Goal: Information Seeking & Learning: Understand process/instructions

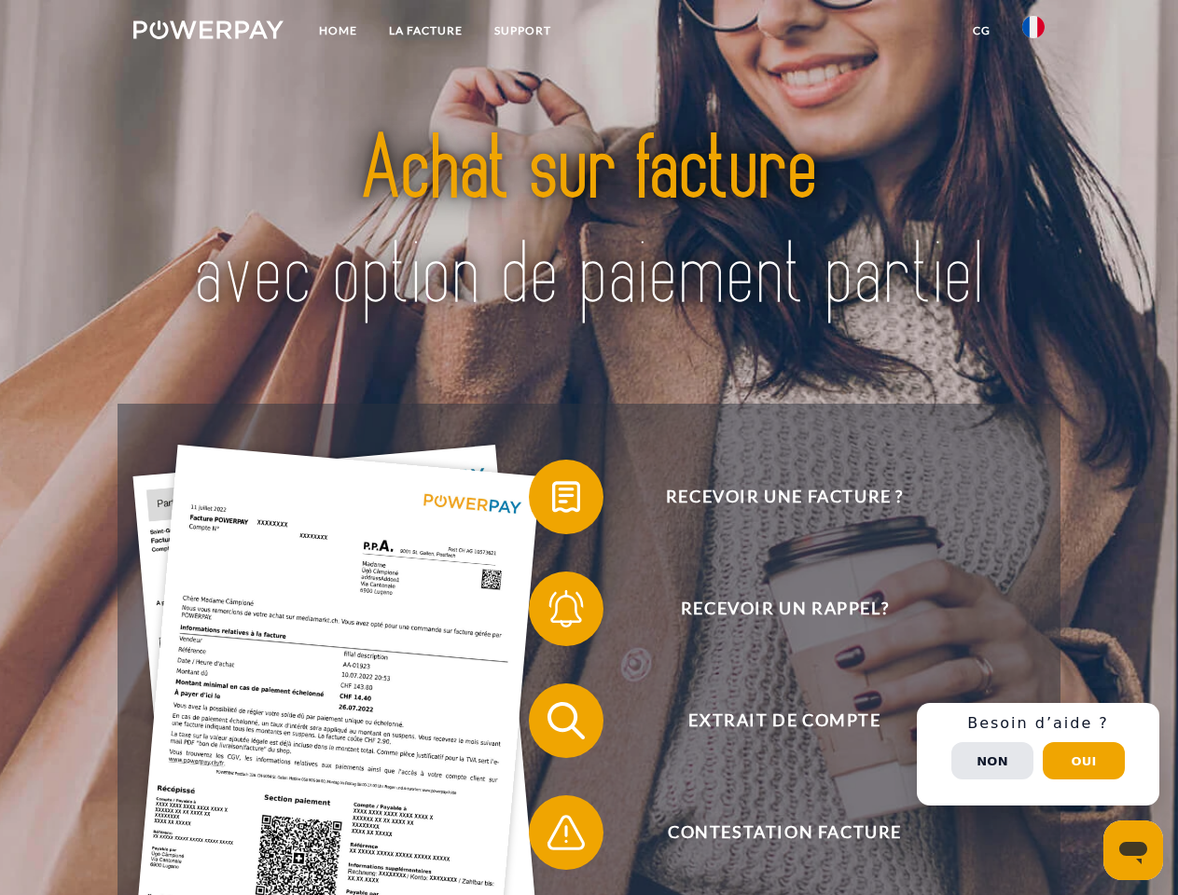
click at [208, 33] on img at bounding box center [208, 30] width 150 height 19
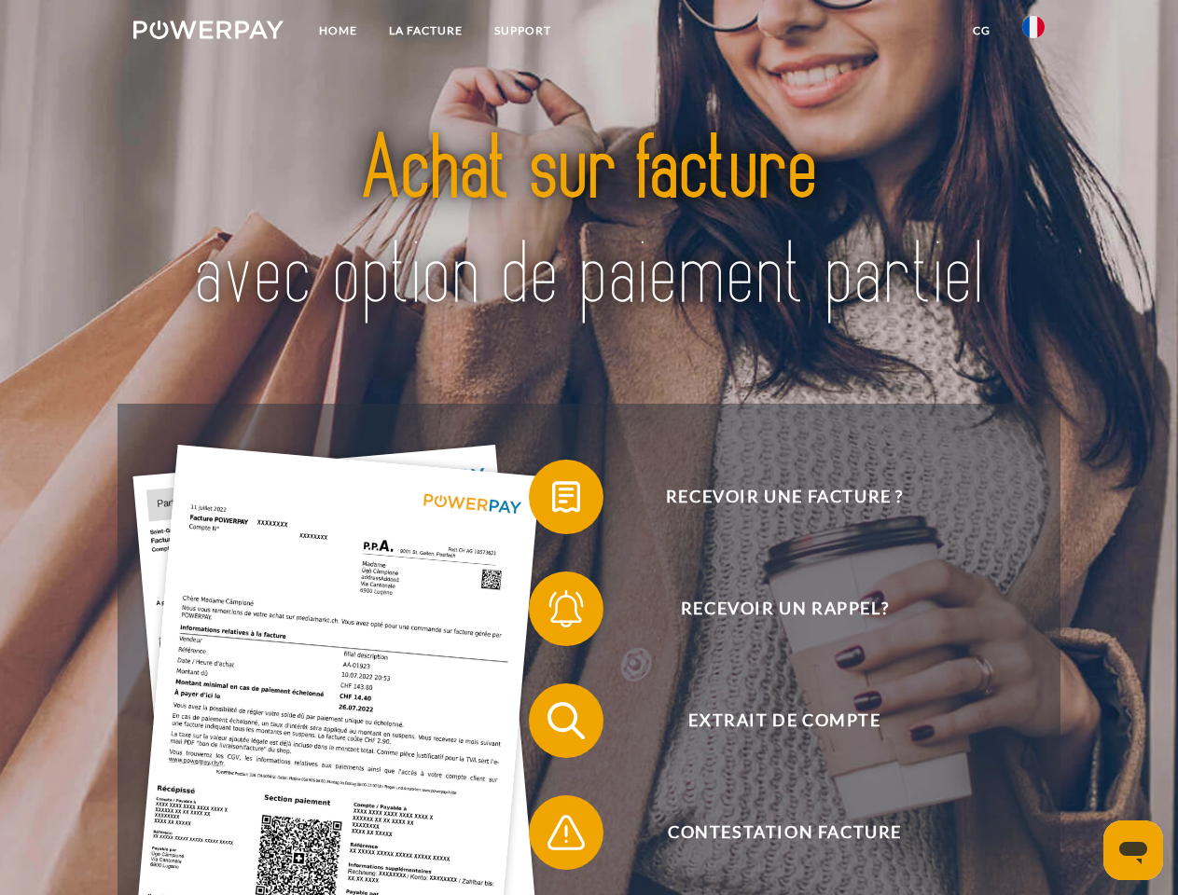
click at [1033, 33] on img at bounding box center [1033, 27] width 22 height 22
click at [981, 31] on link "CG" at bounding box center [981, 31] width 49 height 34
click at [552, 501] on span at bounding box center [538, 496] width 93 height 93
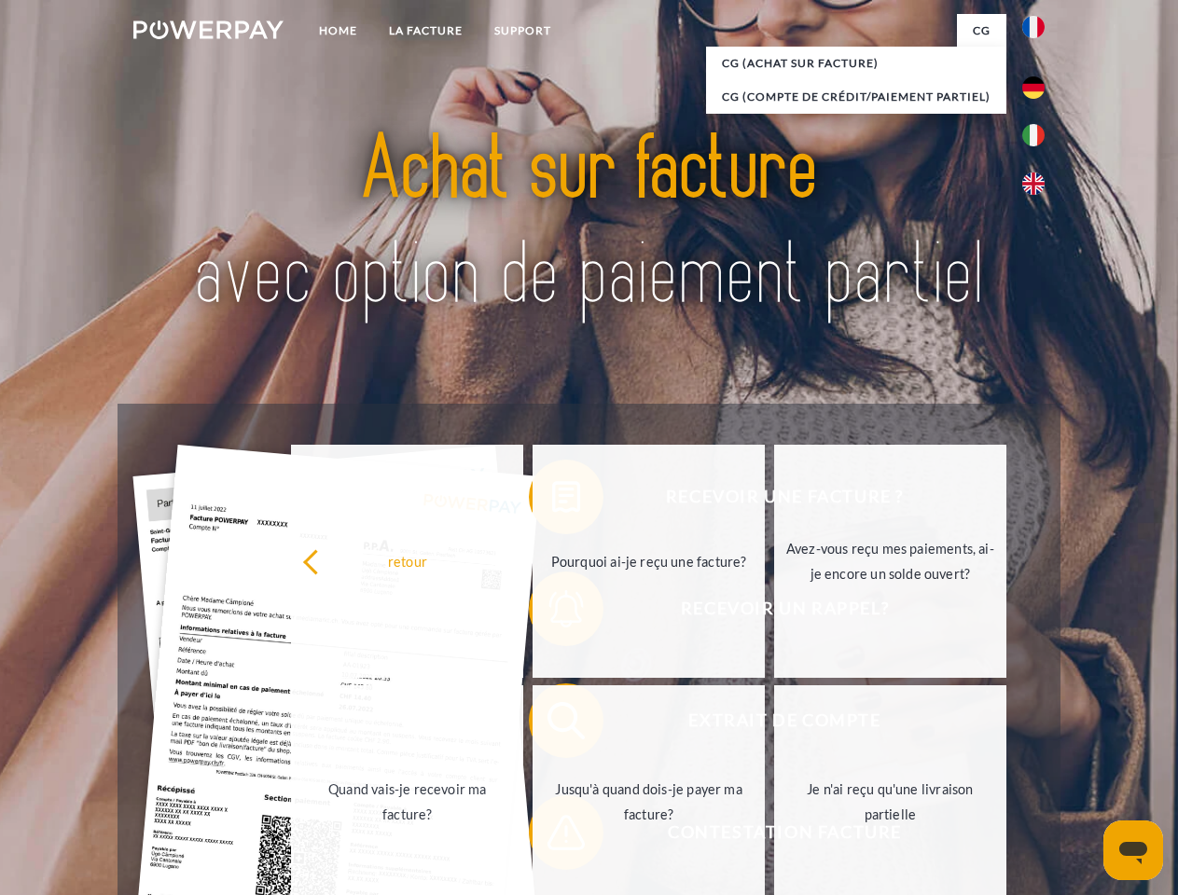
click at [552, 613] on div "Recevoir une facture ? Recevoir un rappel? Extrait de compte retour" at bounding box center [589, 777] width 942 height 746
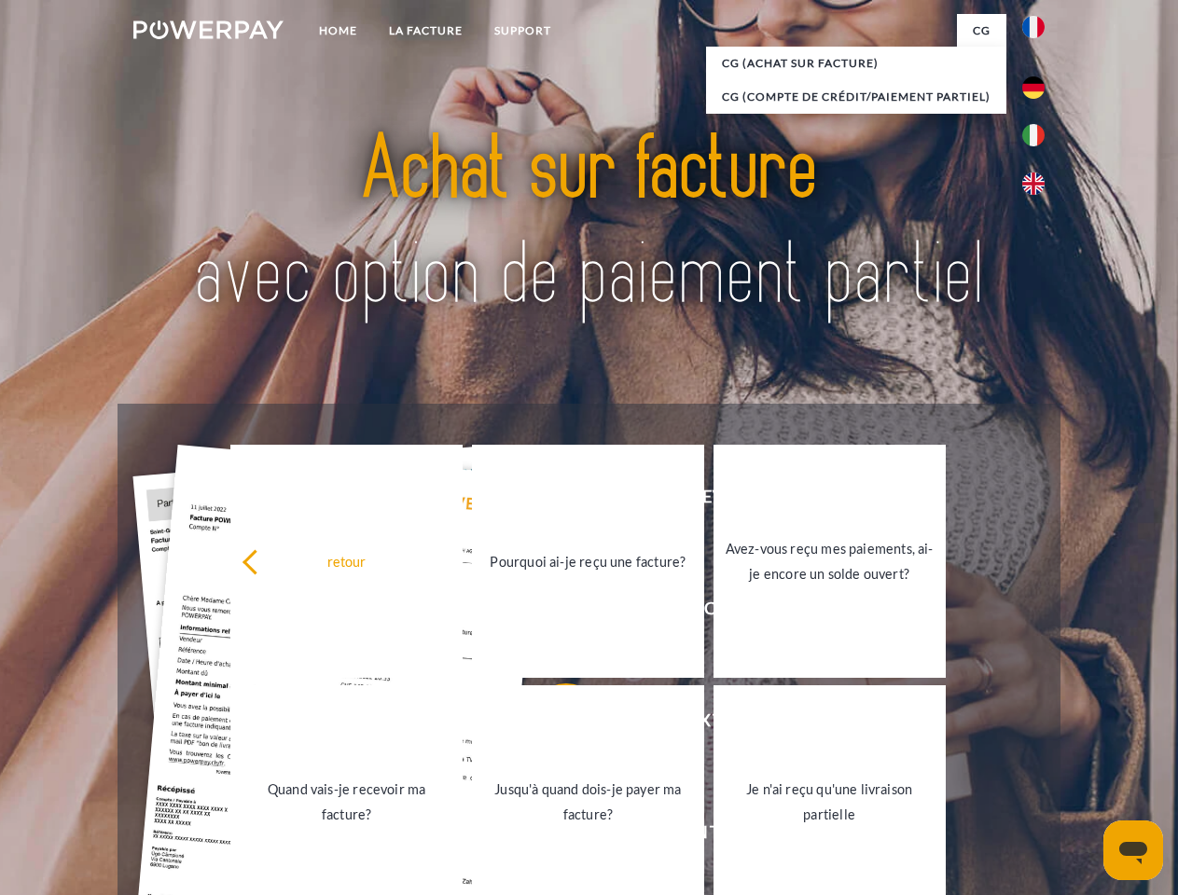
click at [552, 725] on link "Jusqu'à quand dois-je payer ma facture?" at bounding box center [588, 802] width 232 height 233
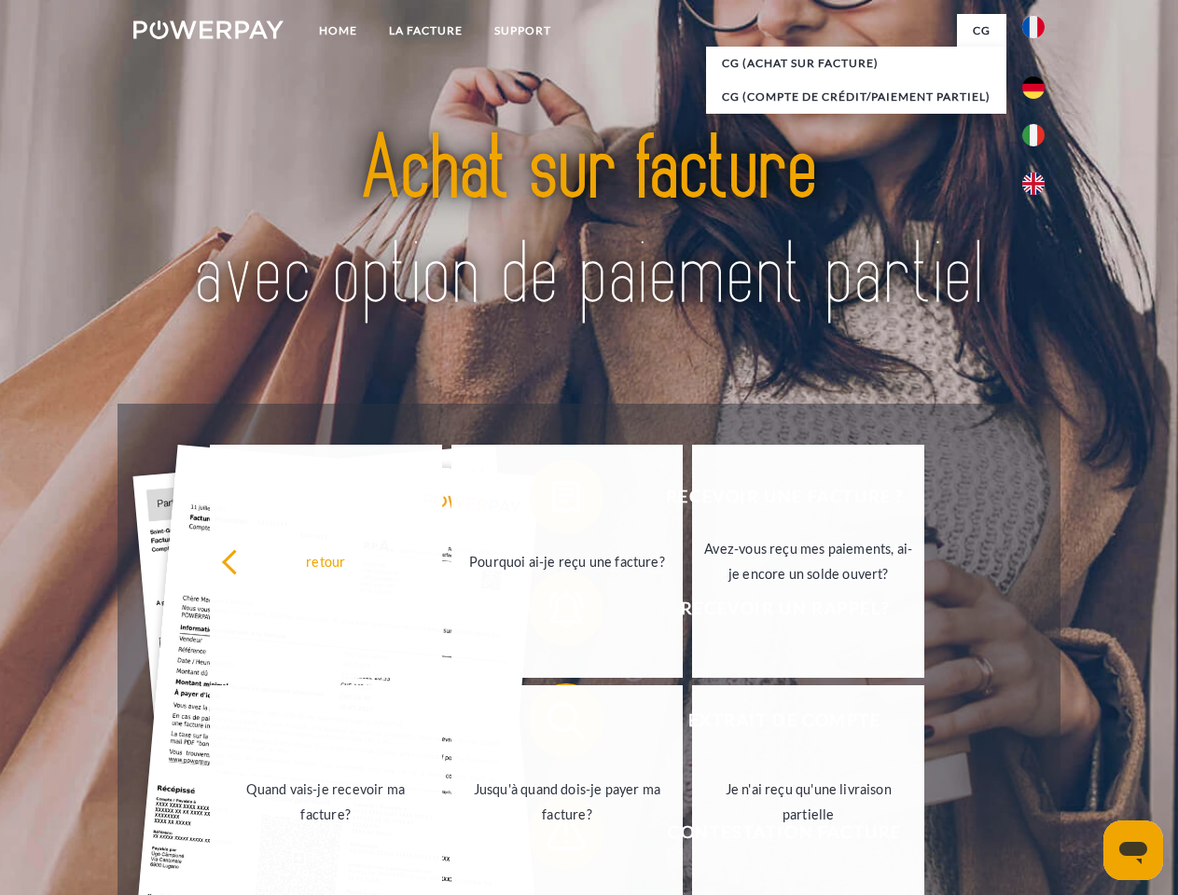
click at [552, 837] on link "Jusqu'à quand dois-je payer ma facture?" at bounding box center [567, 802] width 232 height 233
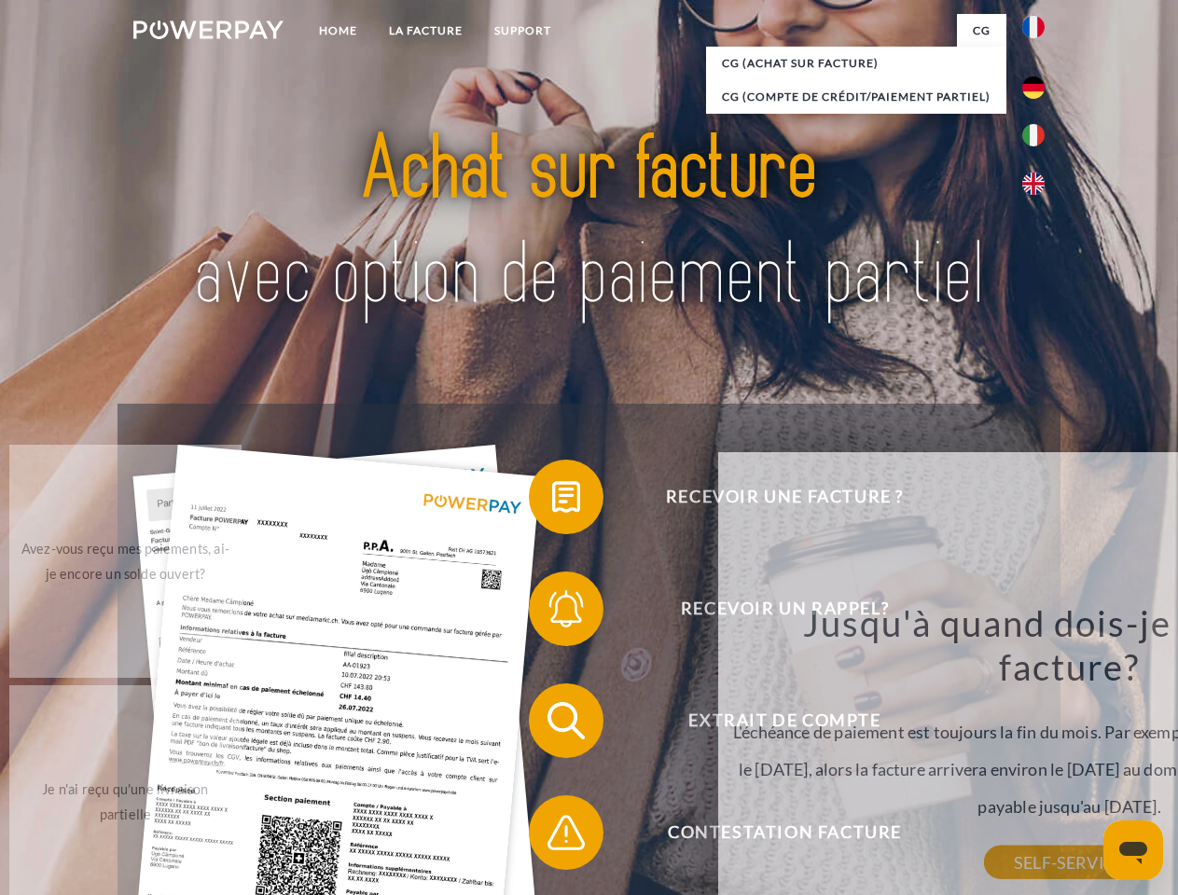
click at [1038, 755] on div "retour Pourquoi ai-je reçu une facture? POWERPAY est le prestataire de facturat…" at bounding box center [1069, 708] width 702 height 513
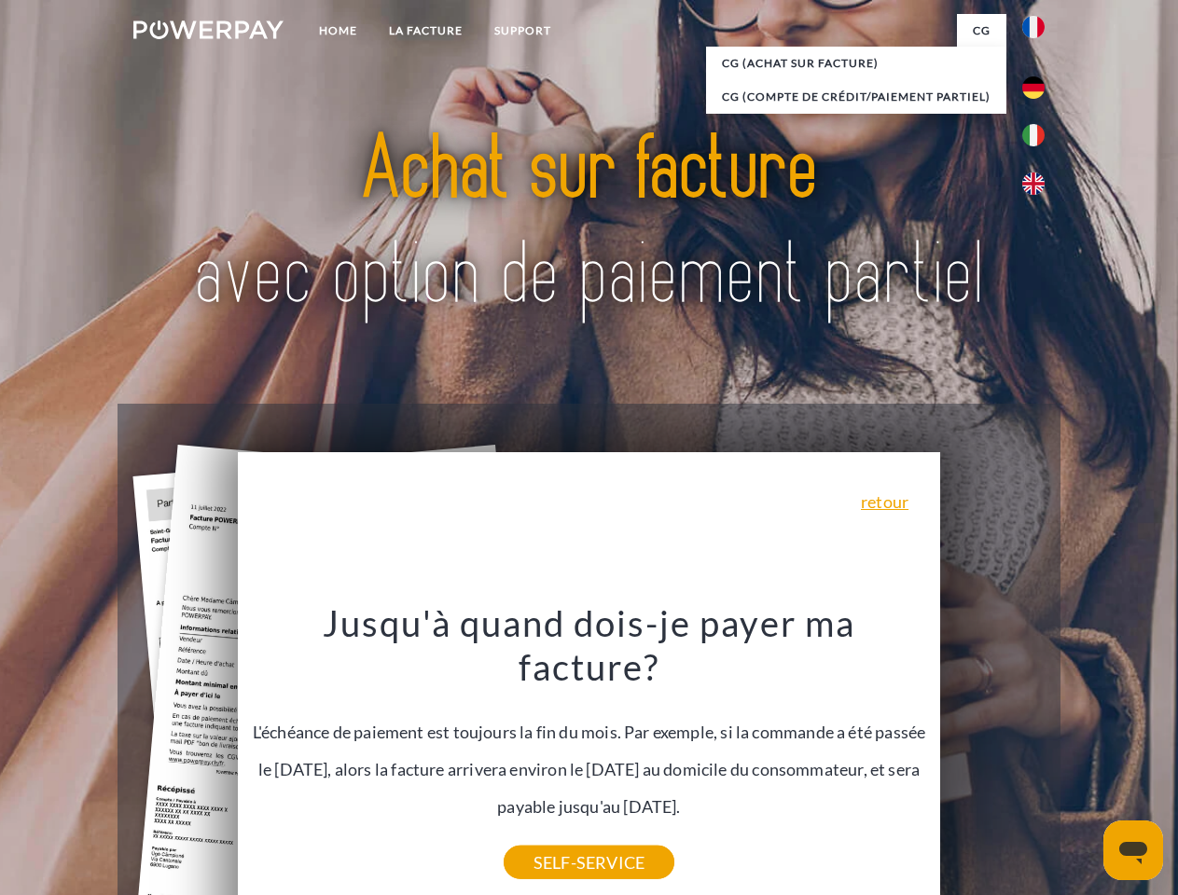
click at [992, 758] on span "Extrait de compte" at bounding box center [784, 721] width 457 height 75
click at [1084, 761] on header "Home LA FACTURE Support" at bounding box center [589, 644] width 1178 height 1288
